Goal: Check status: Check status

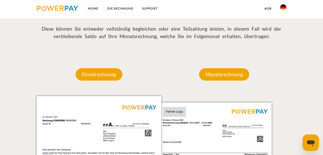
scroll to position [411, 0]
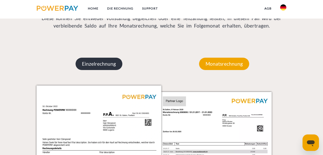
drag, startPoint x: 103, startPoint y: 66, endPoint x: 98, endPoint y: 66, distance: 4.6
click at [103, 66] on p "Einzelrechnung" at bounding box center [98, 63] width 47 height 12
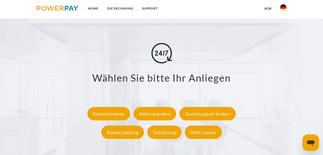
scroll to position [873, 0]
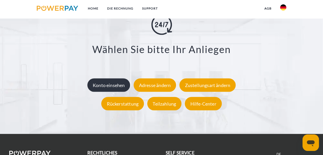
click at [107, 90] on div "Konto einsehen" at bounding box center [108, 84] width 43 height 13
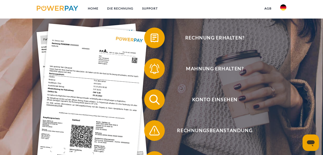
scroll to position [77, 0]
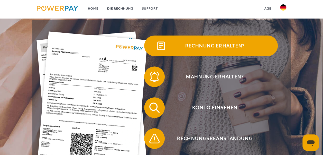
click at [240, 50] on span "Rechnung erhalten?" at bounding box center [215, 45] width 126 height 21
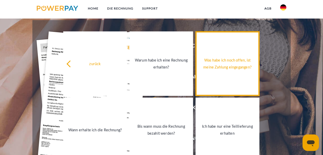
click at [231, 69] on div "Was habe ich noch offen, ist meine Zahlung eingegangen?" at bounding box center [226, 63] width 57 height 14
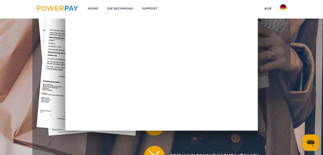
scroll to position [103, 0]
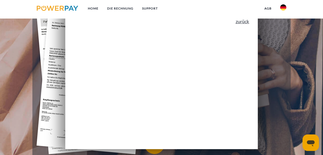
click at [249, 24] on link "zurück" at bounding box center [242, 21] width 14 height 5
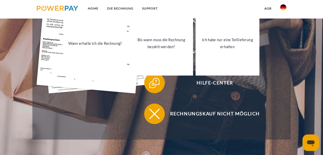
scroll to position [180, 0]
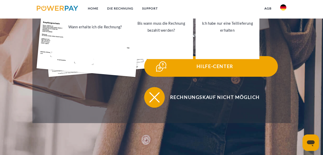
click at [221, 68] on span "Hilfe-Center" at bounding box center [215, 66] width 126 height 21
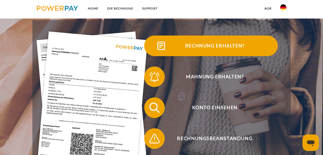
scroll to position [103, 0]
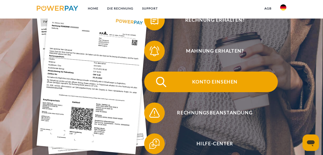
click at [219, 79] on span "Konto einsehen" at bounding box center [215, 81] width 126 height 21
